Goal: Transaction & Acquisition: Obtain resource

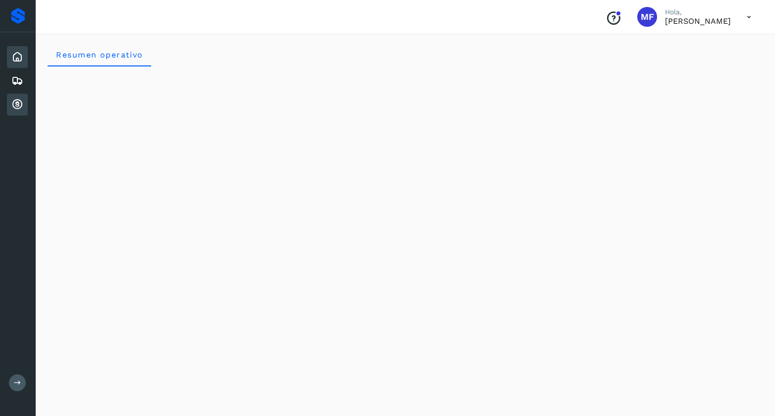
click at [20, 105] on icon at bounding box center [17, 105] width 12 height 12
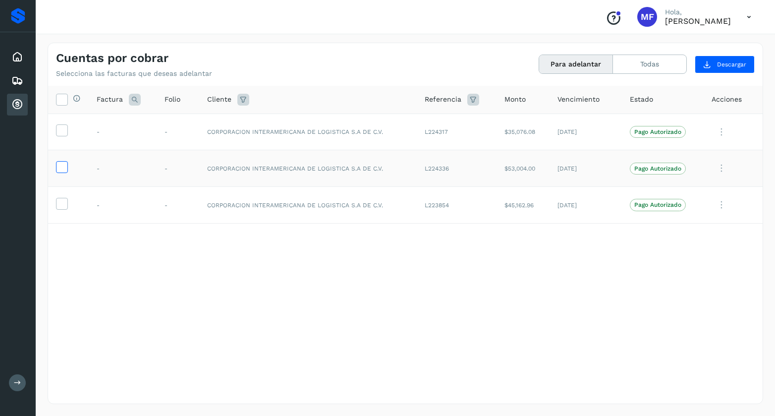
click at [63, 165] on icon at bounding box center [61, 166] width 10 height 10
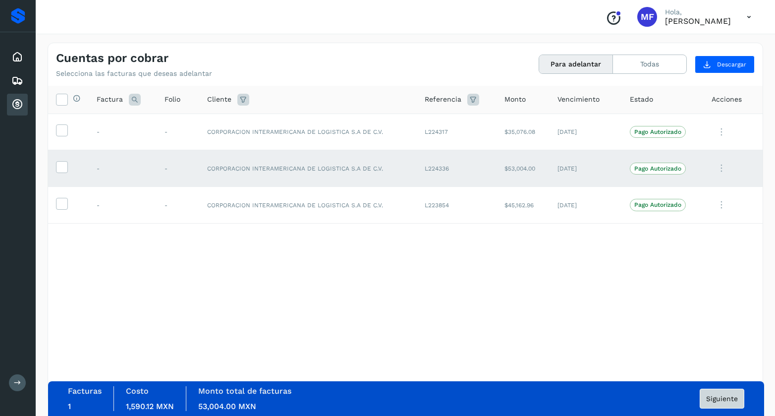
click at [712, 402] on span "Siguiente" at bounding box center [722, 398] width 32 height 7
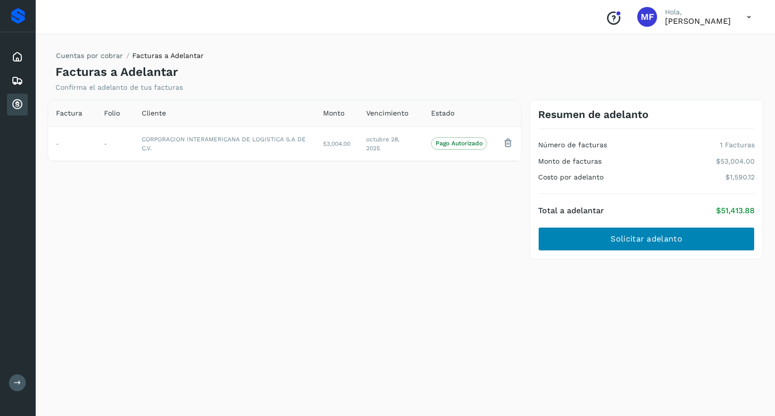
click at [602, 239] on button "Solicitar adelanto" at bounding box center [646, 239] width 217 height 24
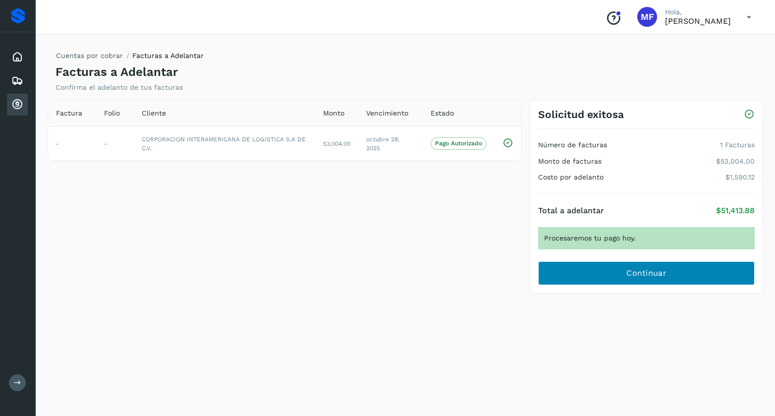
click at [615, 274] on button "Continuar" at bounding box center [646, 273] width 217 height 24
